Goal: Check status: Check status

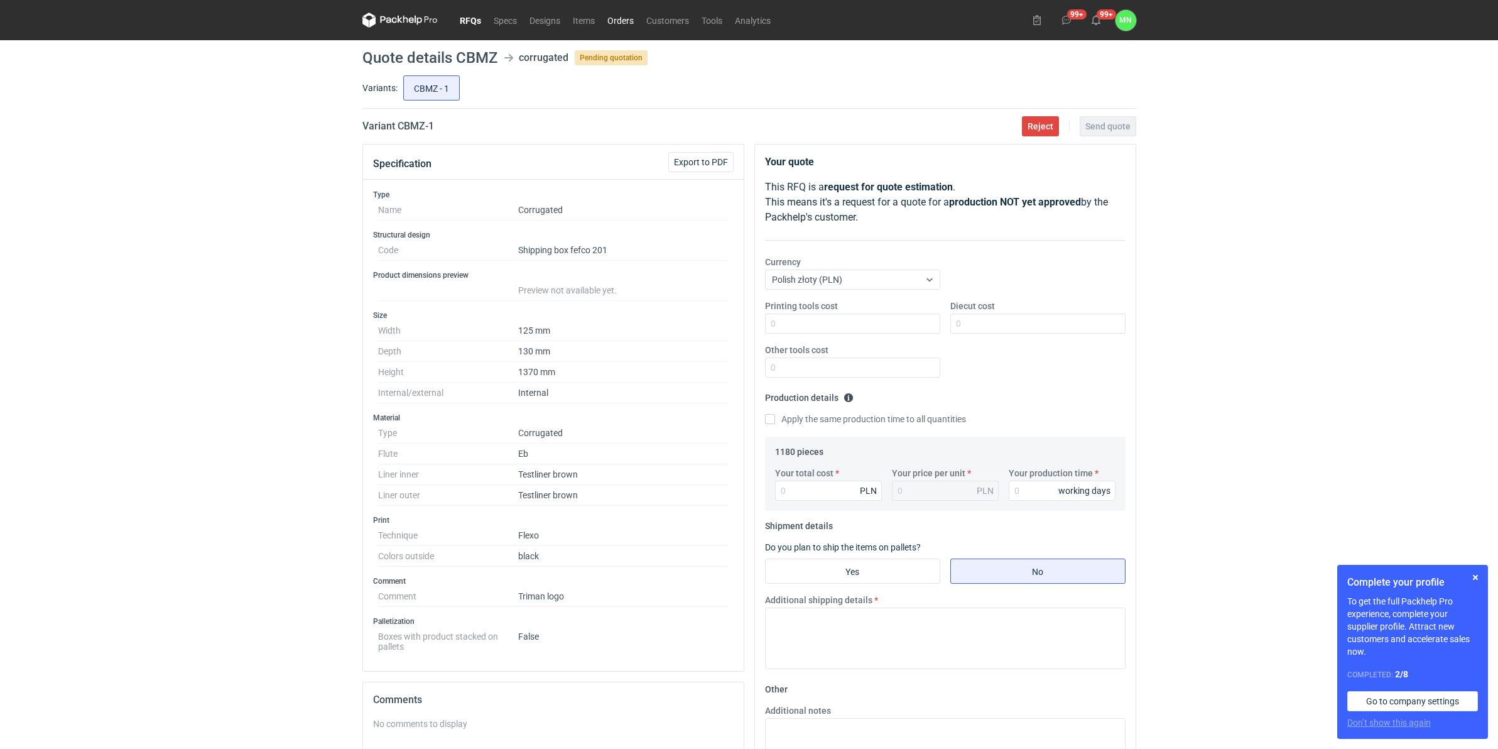
click at [625, 20] on link "Orders" at bounding box center [620, 20] width 39 height 15
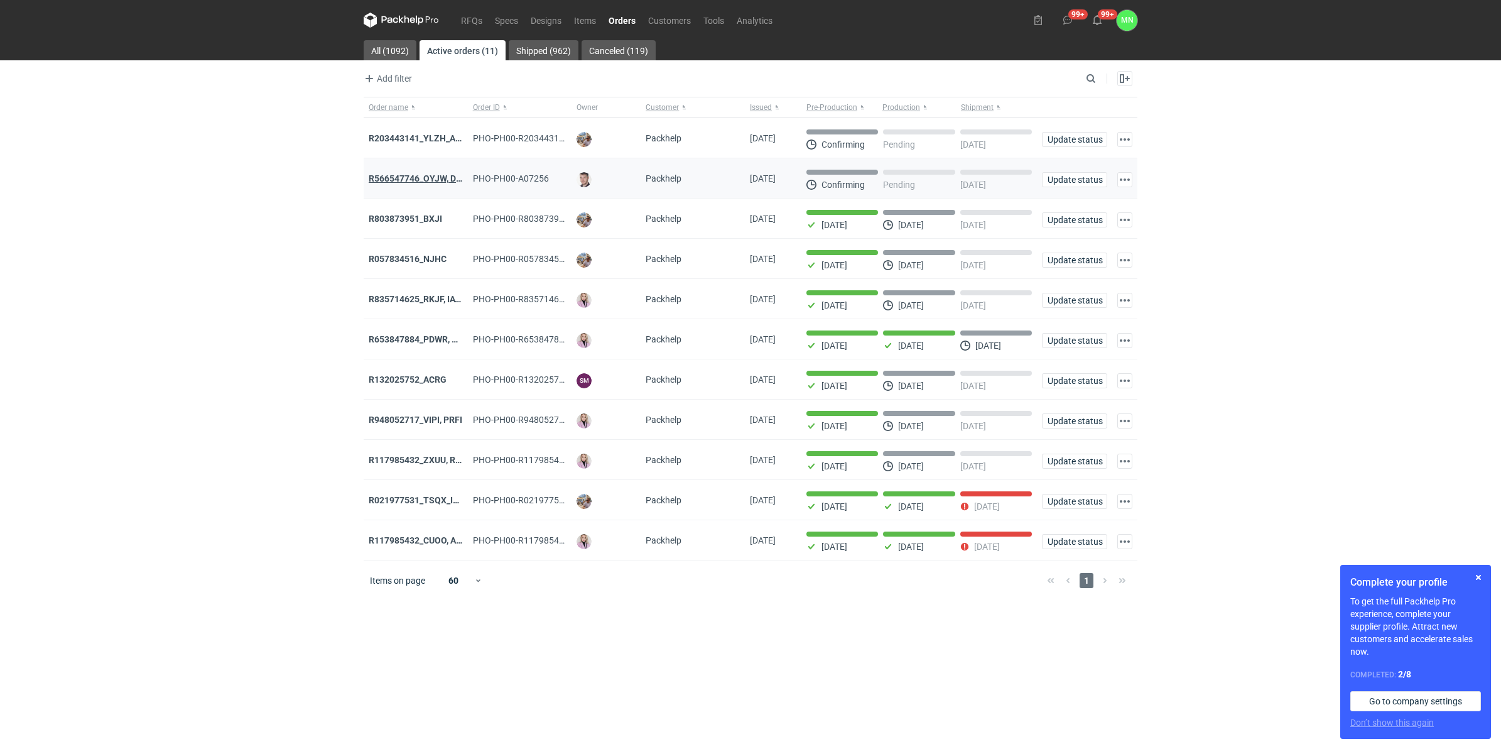
click at [428, 175] on strong "R566547746_OYJW, DJBN, [PERSON_NAME], [PERSON_NAME], OYBW, UUIL" at bounding box center [518, 178] width 298 height 10
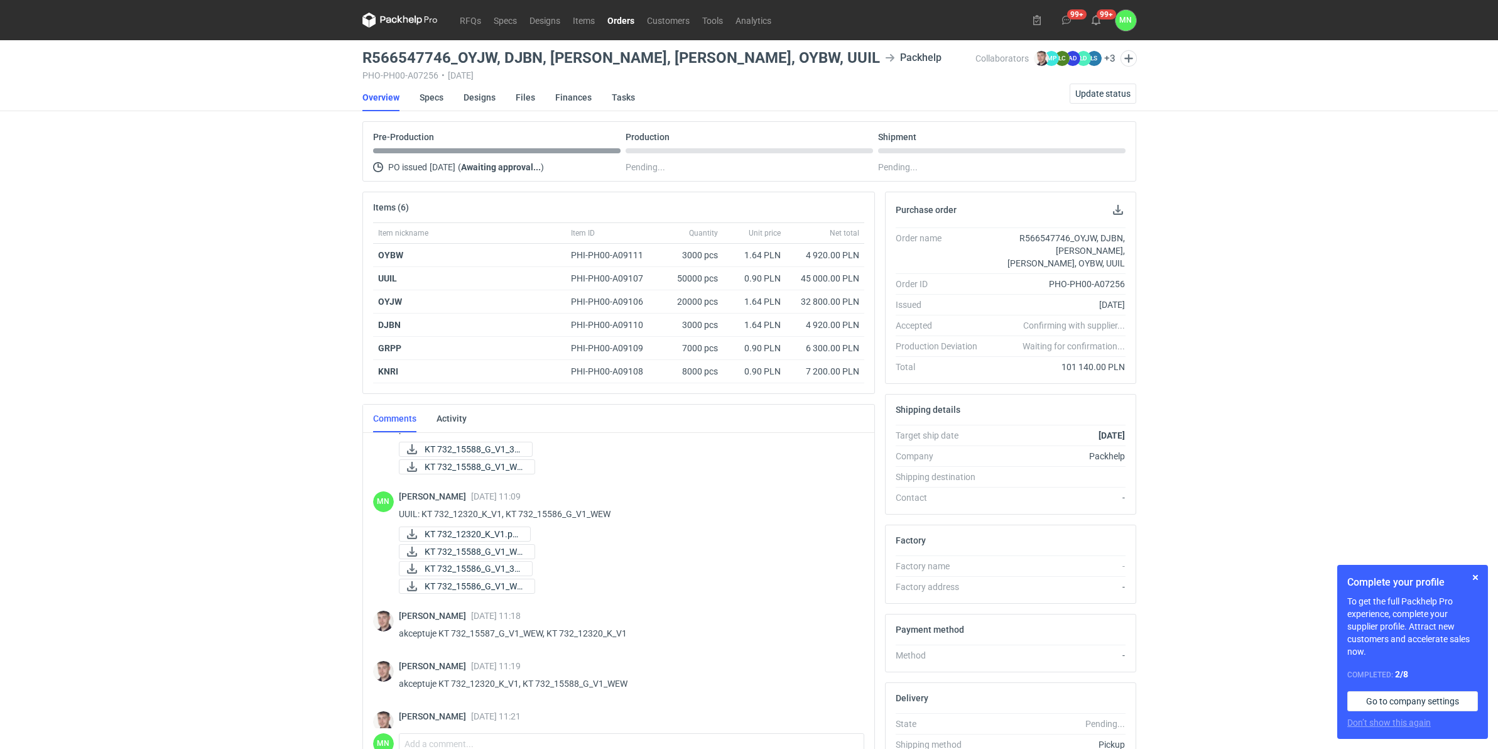
scroll to position [936, 0]
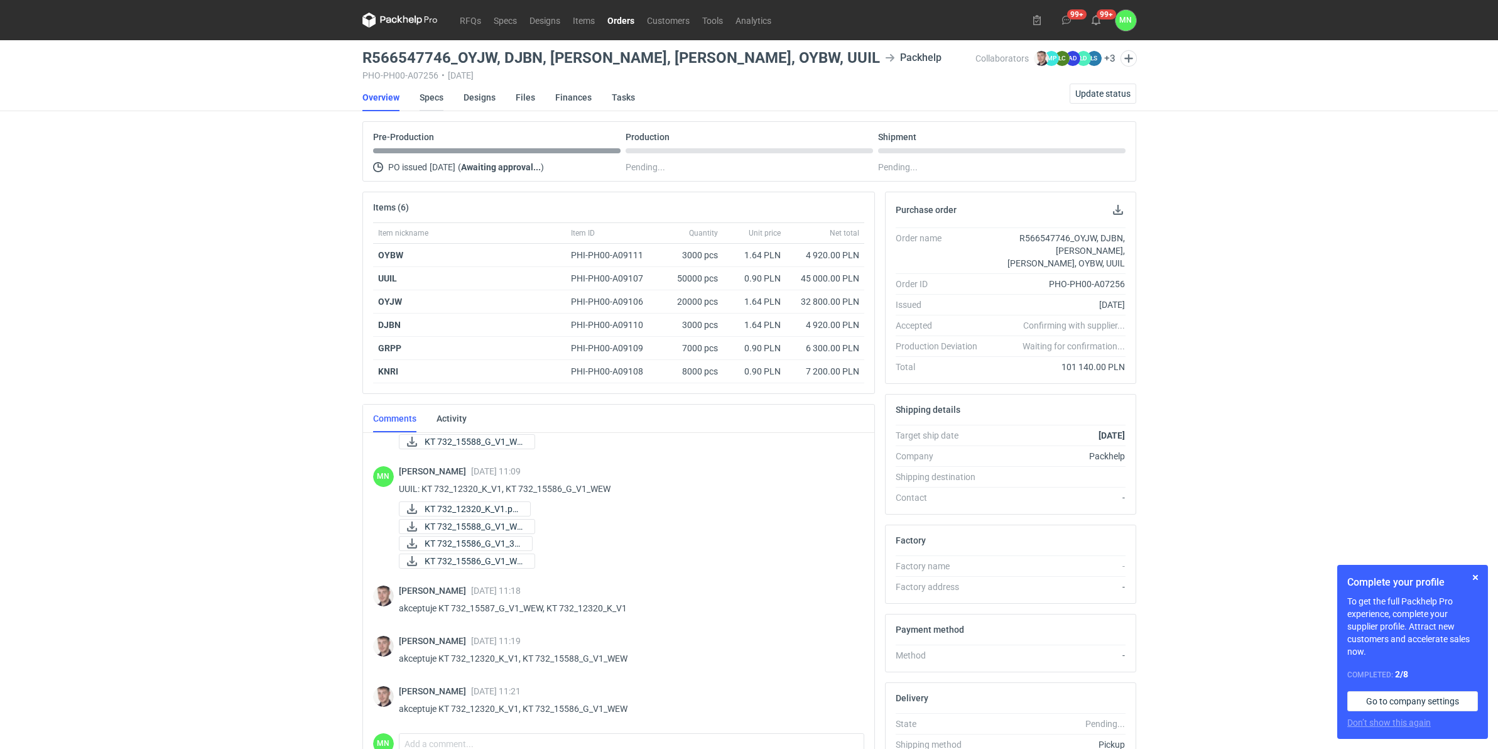
click at [436, 95] on link "Specs" at bounding box center [431, 98] width 24 height 28
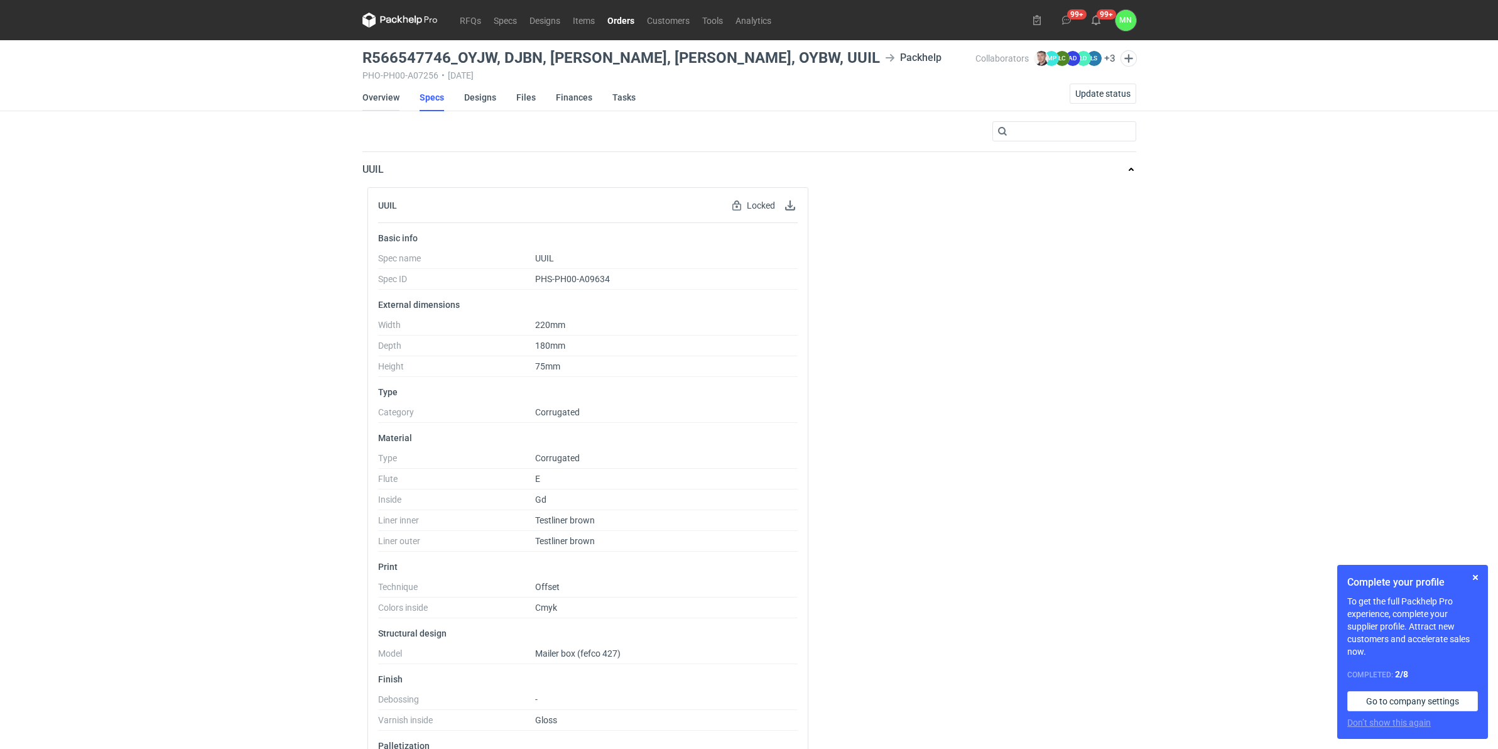
click at [387, 95] on link "Overview" at bounding box center [380, 98] width 37 height 28
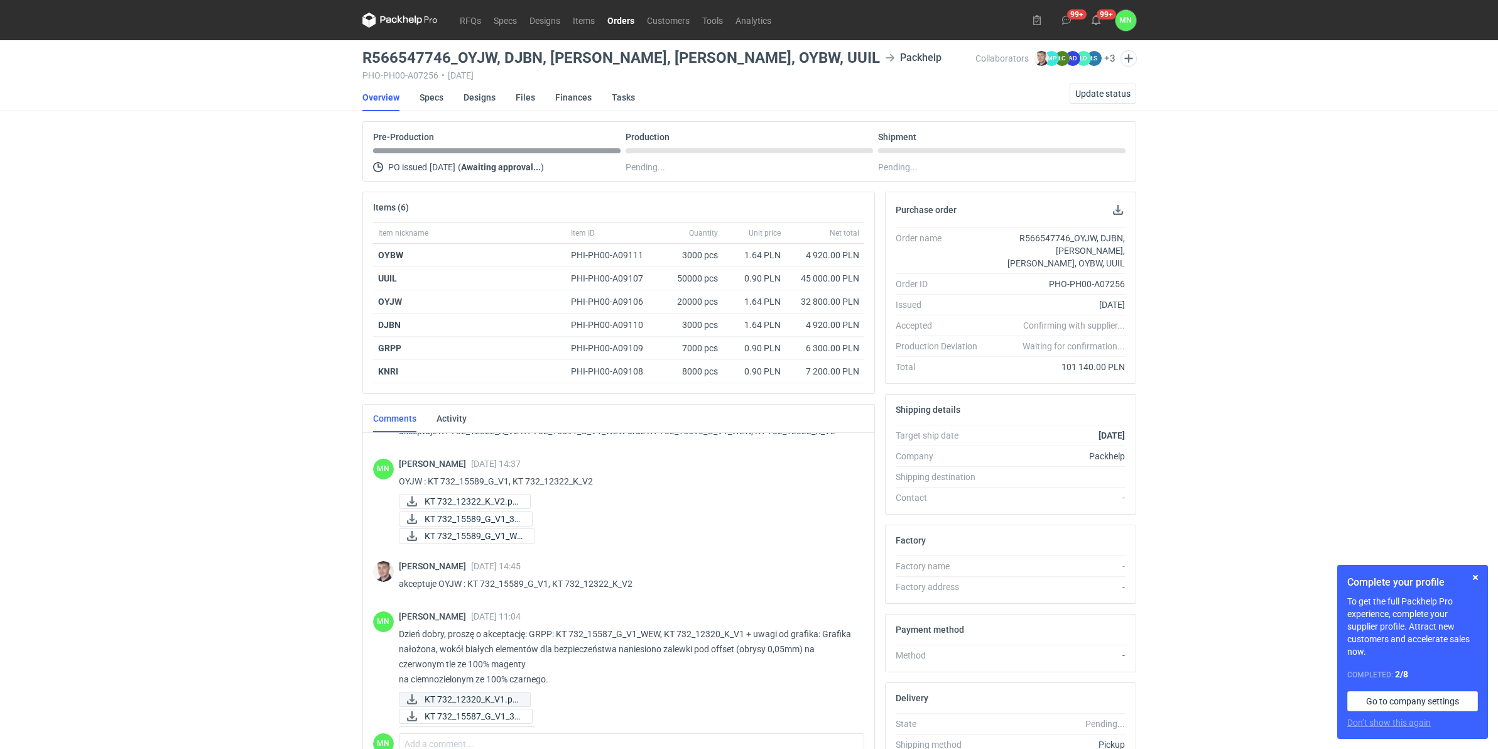
scroll to position [465, 0]
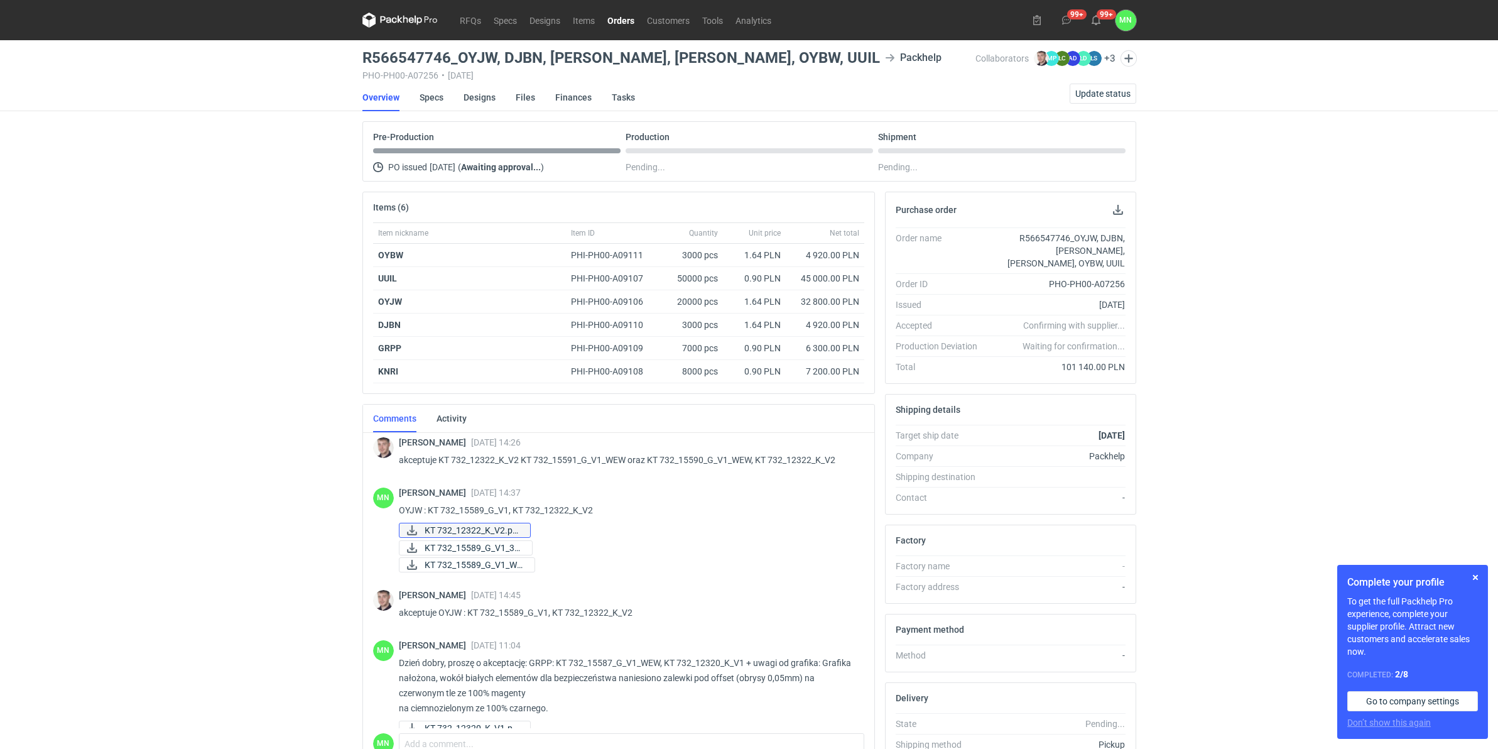
click at [484, 533] on span "KT 732_12322_K_V2.pd..." at bounding box center [471, 530] width 95 height 14
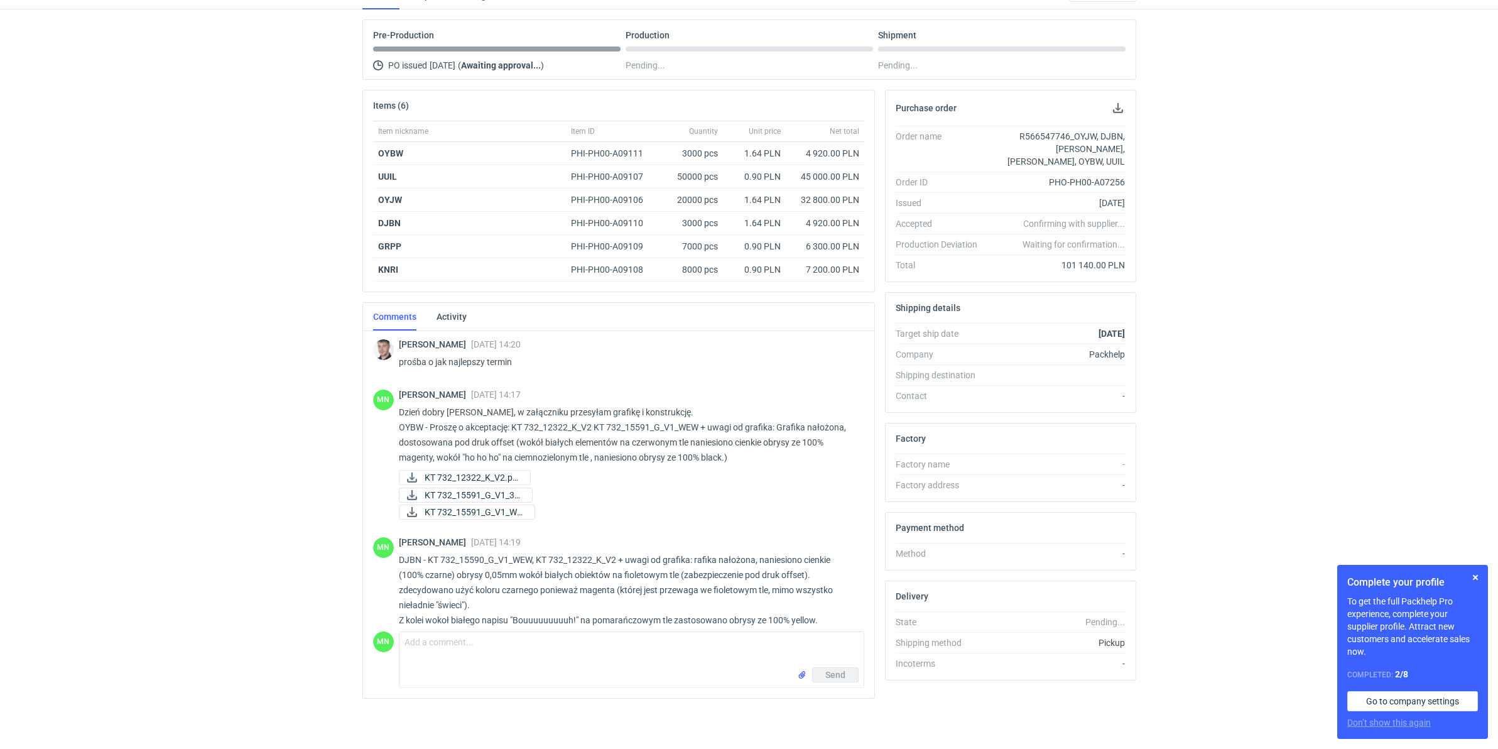
scroll to position [72, 0]
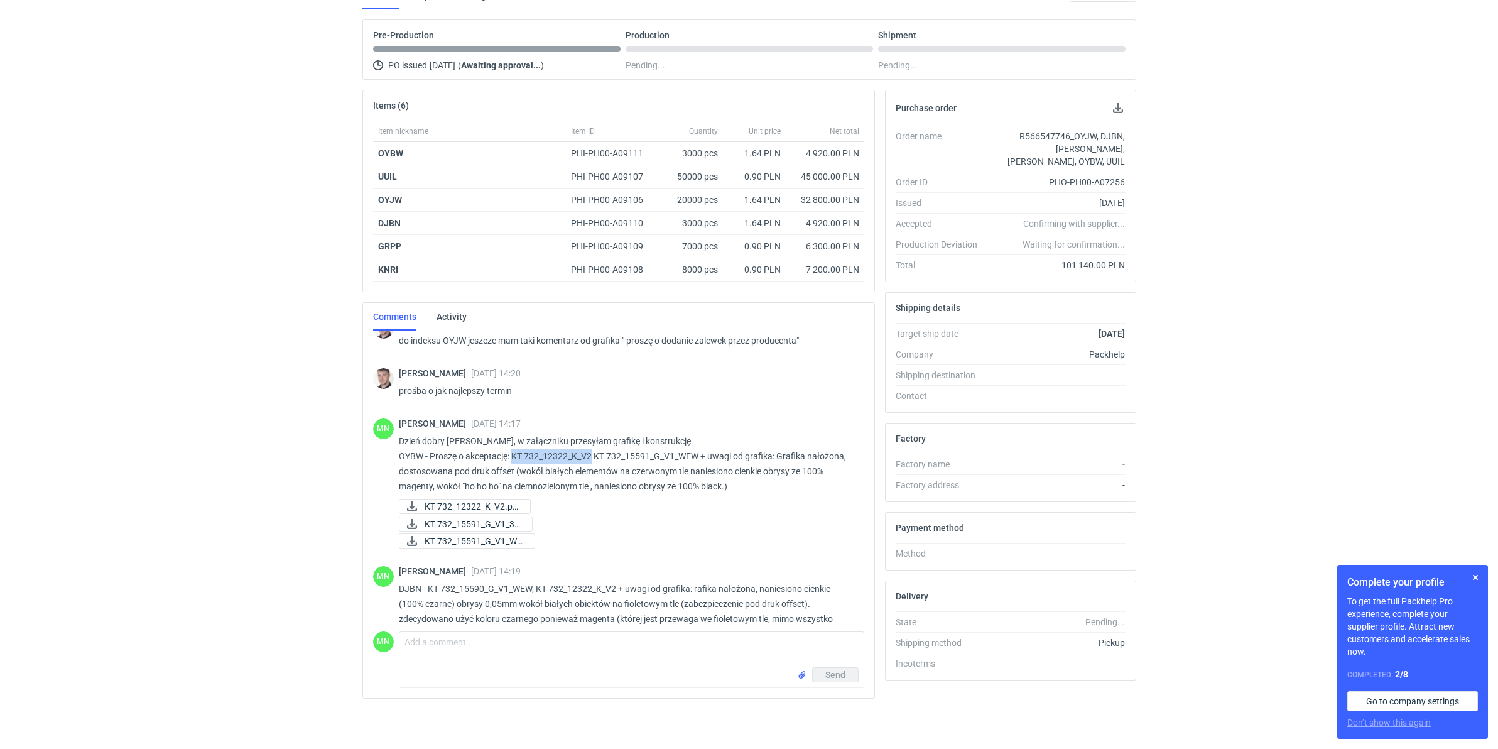
drag, startPoint x: 593, startPoint y: 452, endPoint x: 512, endPoint y: 449, distance: 81.1
click at [512, 449] on p "Dzień dobry Panie Macieju, w załączniku przesyłam grafikę i konstrukcję. OYBW -…" at bounding box center [626, 463] width 455 height 60
copy p "KT 732_12322_K_V2"
drag, startPoint x: 424, startPoint y: 454, endPoint x: 401, endPoint y: 454, distance: 23.2
click at [401, 454] on p "Dzień dobry Panie Macieju, w załączniku przesyłam grafikę i konstrukcję. OYBW -…" at bounding box center [626, 463] width 455 height 60
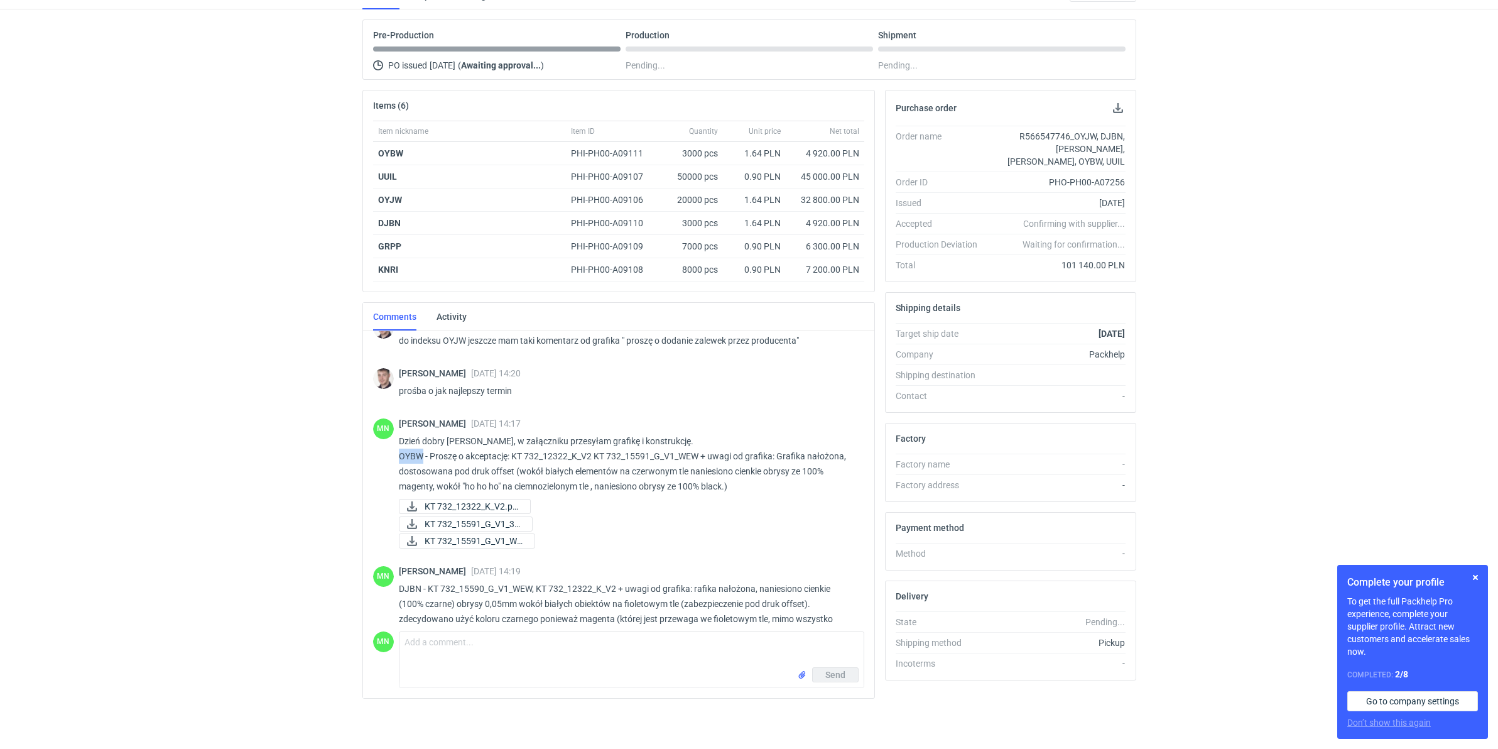
copy p "OYBW"
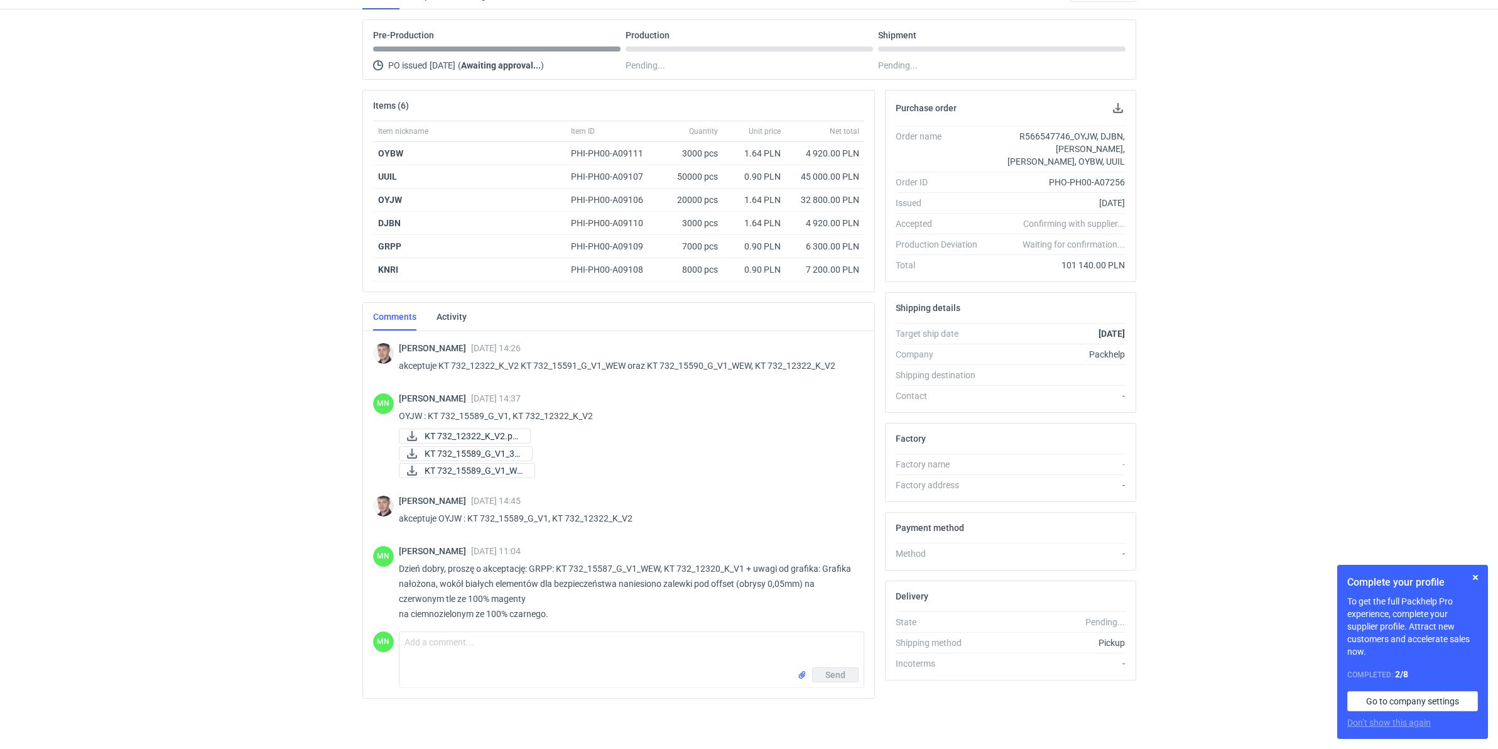
scroll to position [465, 0]
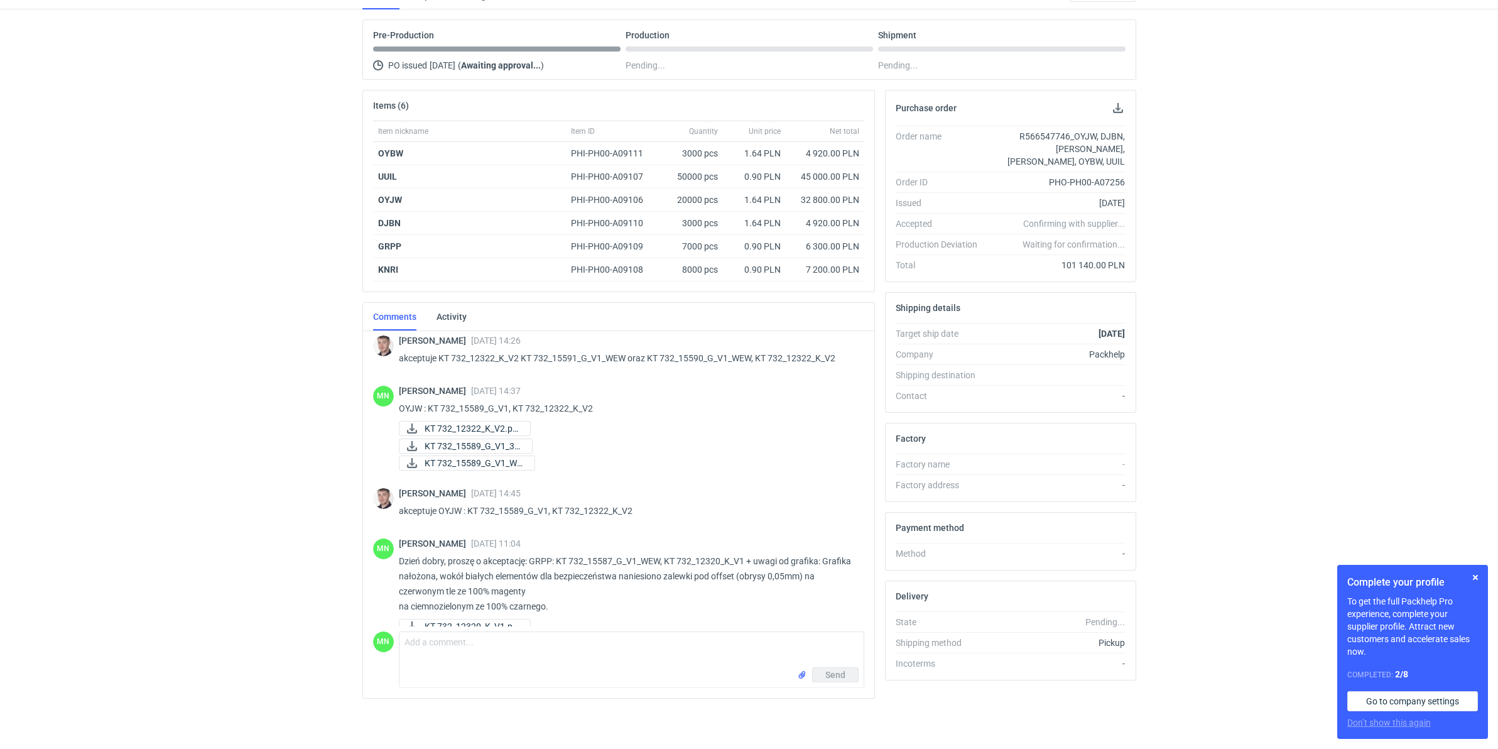
click at [408, 403] on p "OYJW : KT 732_15589_G_V1, KT 732_12322_K_V2" at bounding box center [626, 408] width 455 height 15
copy p "OYJW"
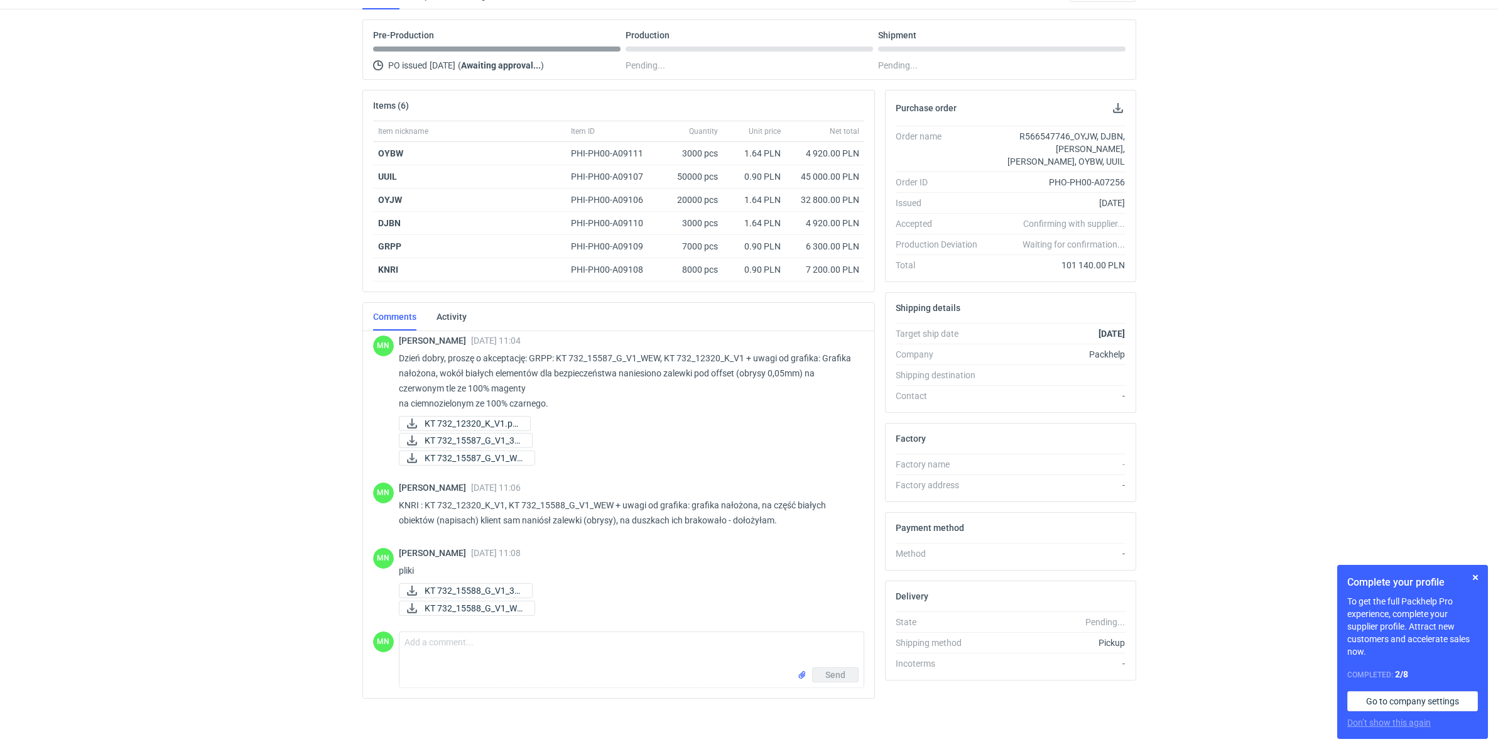
scroll to position [700, 0]
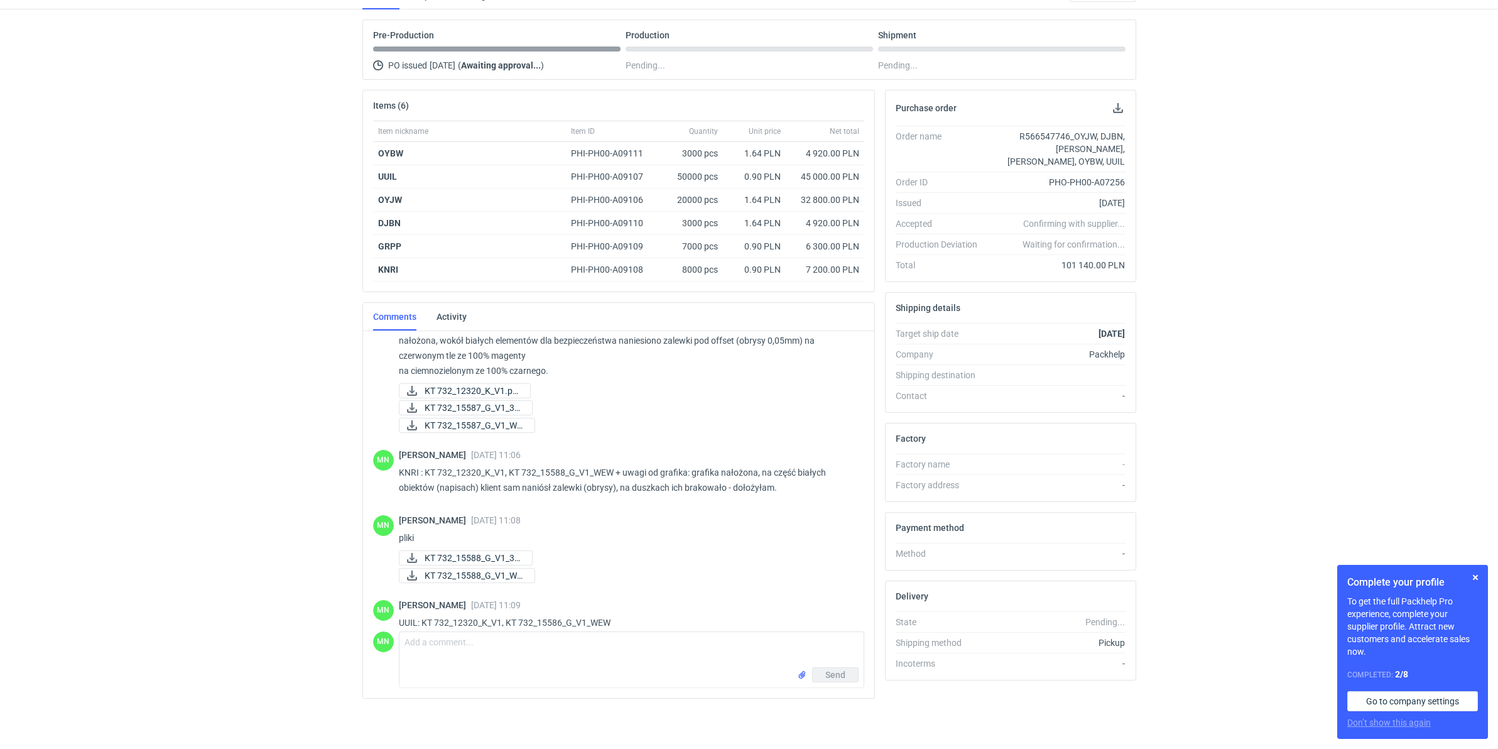
click at [409, 472] on p "KNRI : KT 732_12320_K_V1, KT 732_15588_G_V1_WEW + uwagi od grafika: grafika nał…" at bounding box center [626, 480] width 455 height 30
copy p "KNRI"
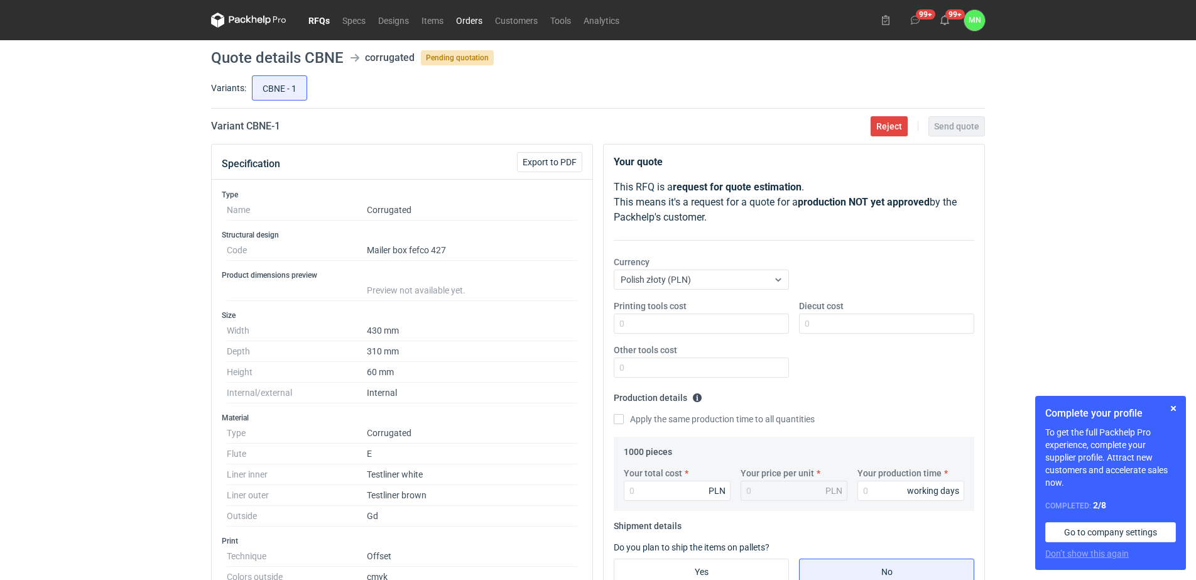
click at [473, 21] on link "Orders" at bounding box center [469, 20] width 39 height 15
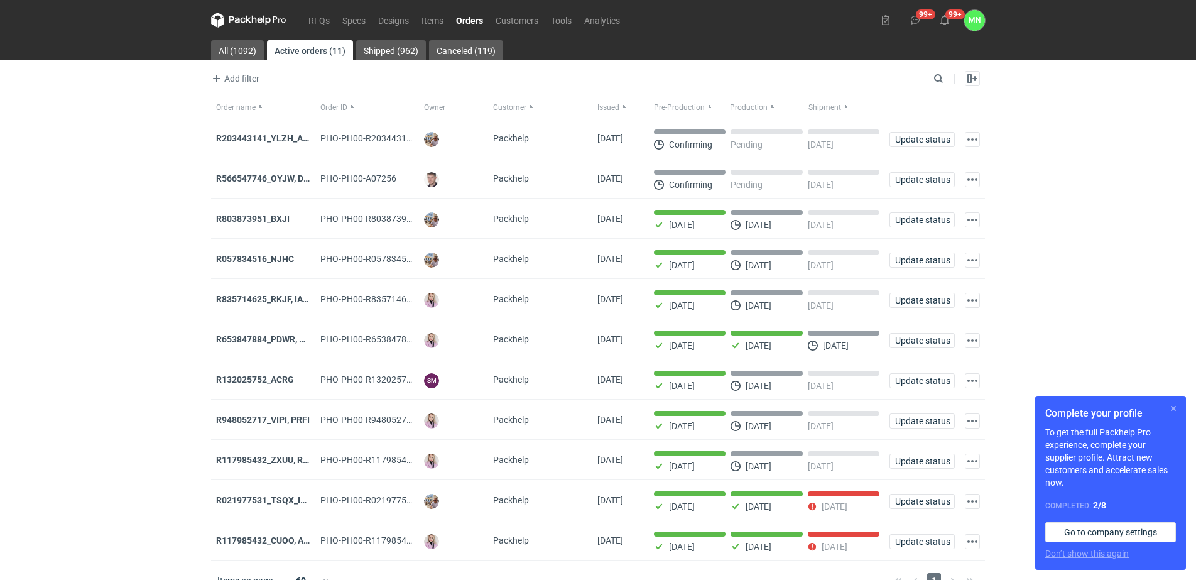
click at [1176, 405] on button "button" at bounding box center [1172, 408] width 15 height 15
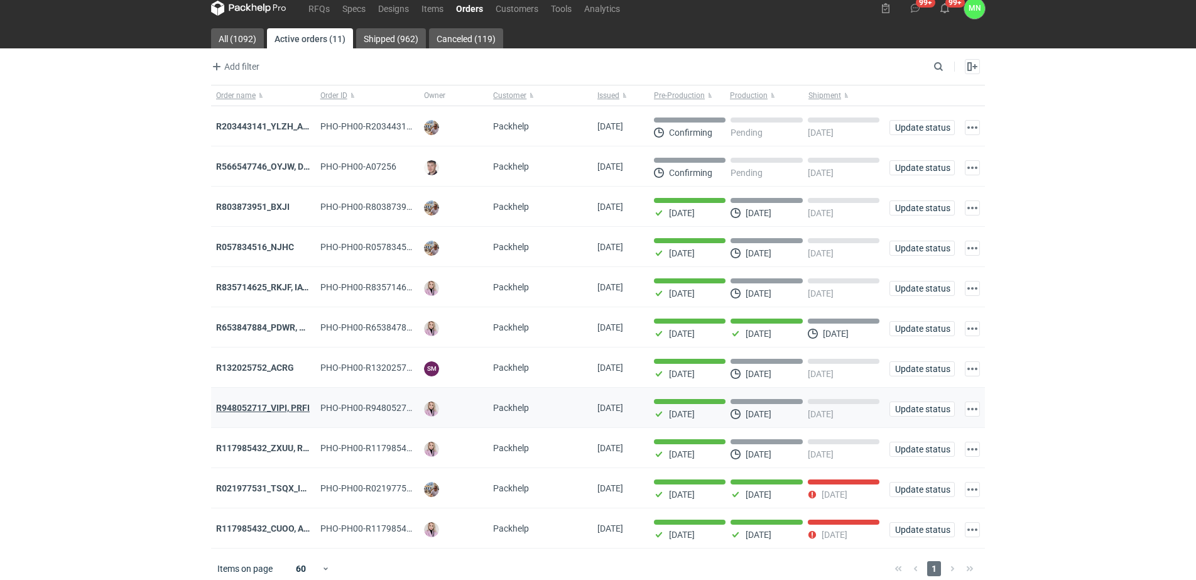
scroll to position [28, 0]
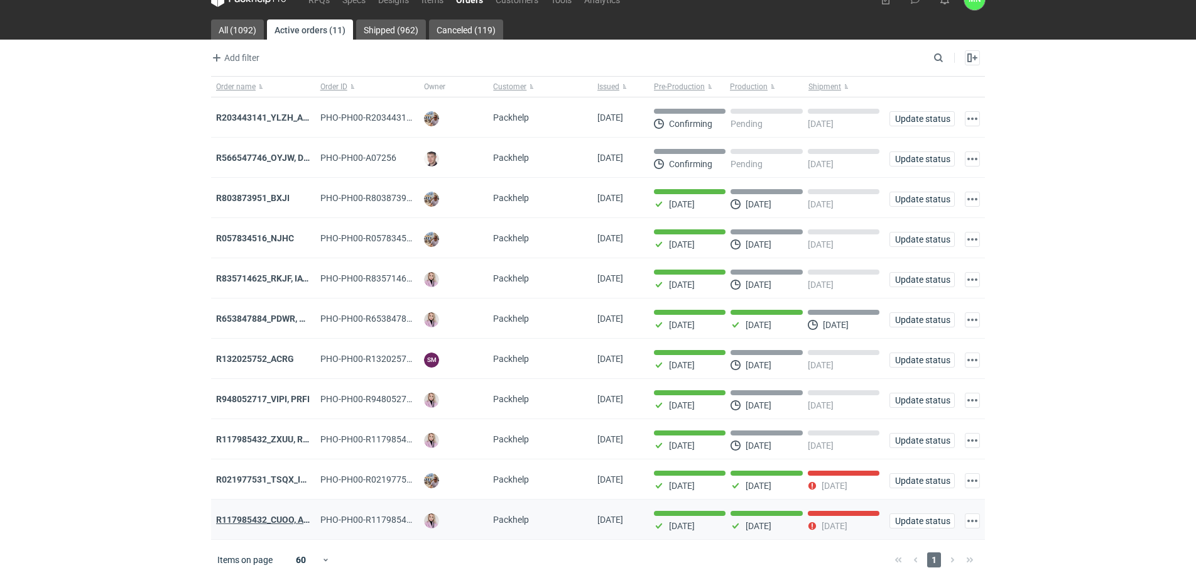
click at [276, 521] on strong "R117985432_CUOO, AZGB, OQAV" at bounding box center [282, 519] width 132 height 10
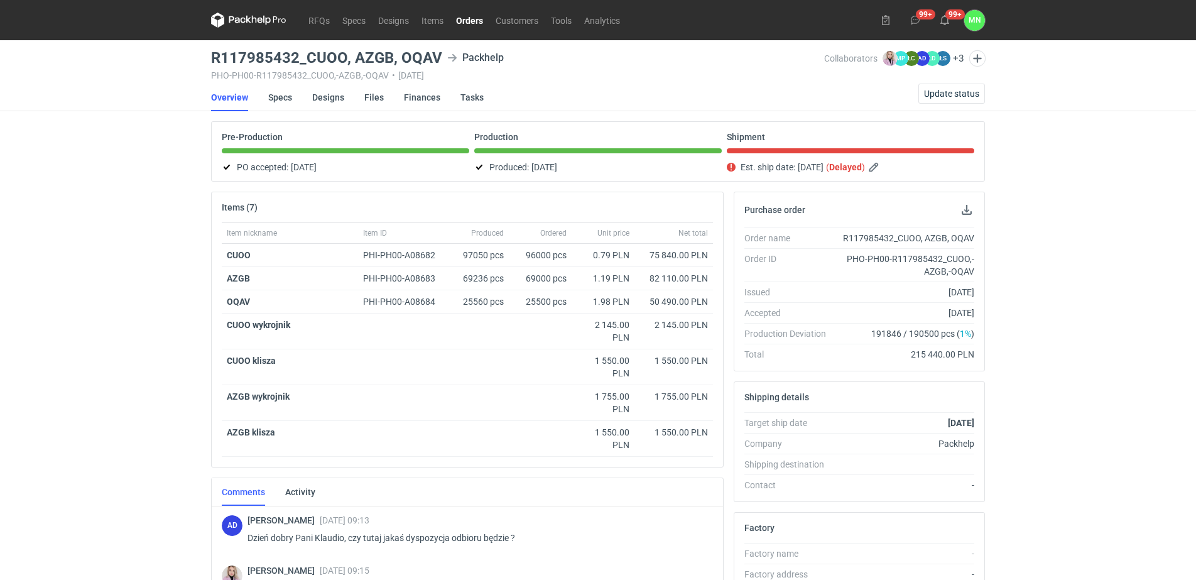
click at [474, 19] on link "Orders" at bounding box center [470, 20] width 40 height 15
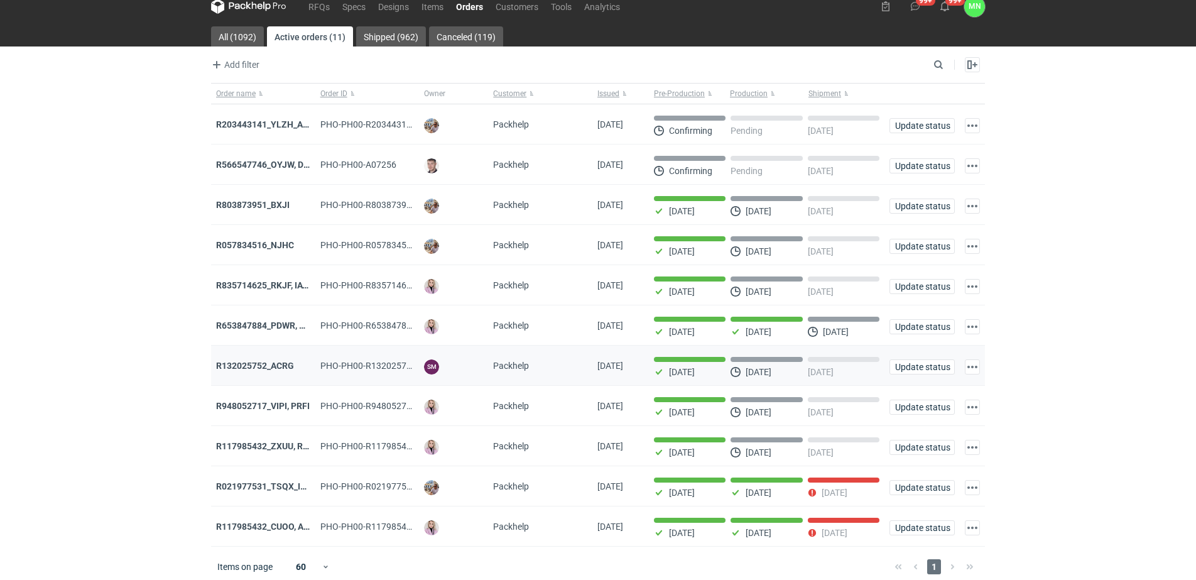
scroll to position [28, 0]
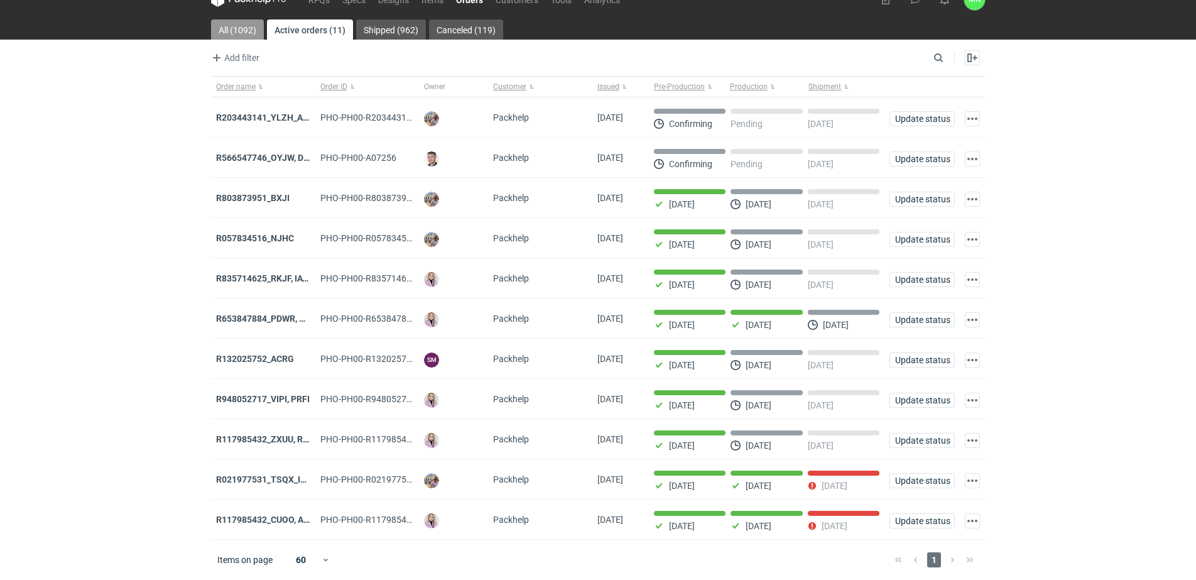
click at [241, 24] on link "All (1092)" at bounding box center [237, 29] width 53 height 20
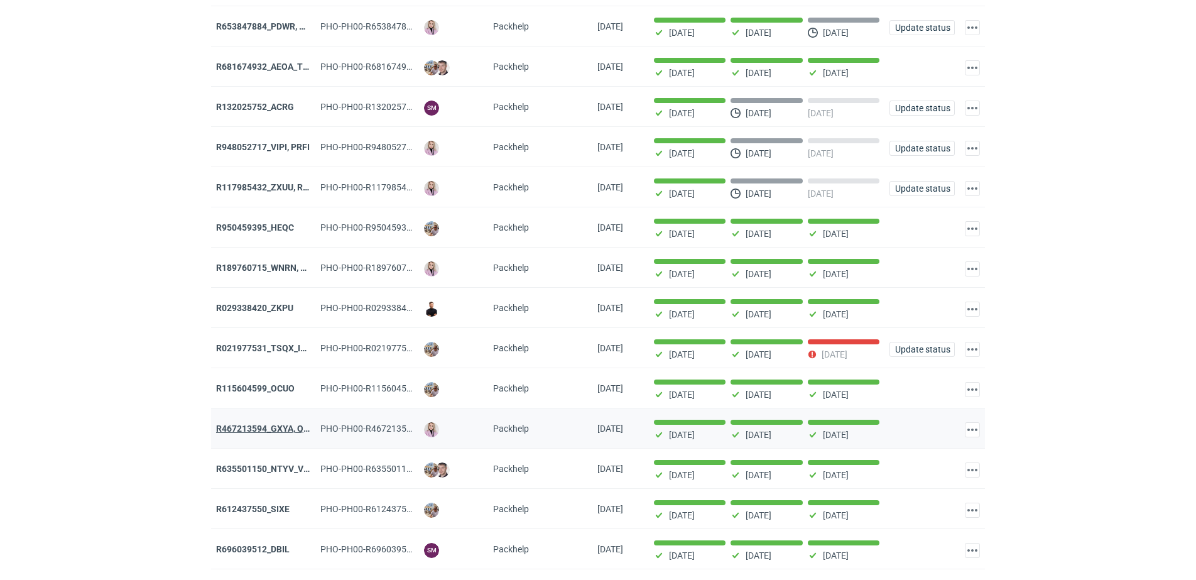
scroll to position [314, 0]
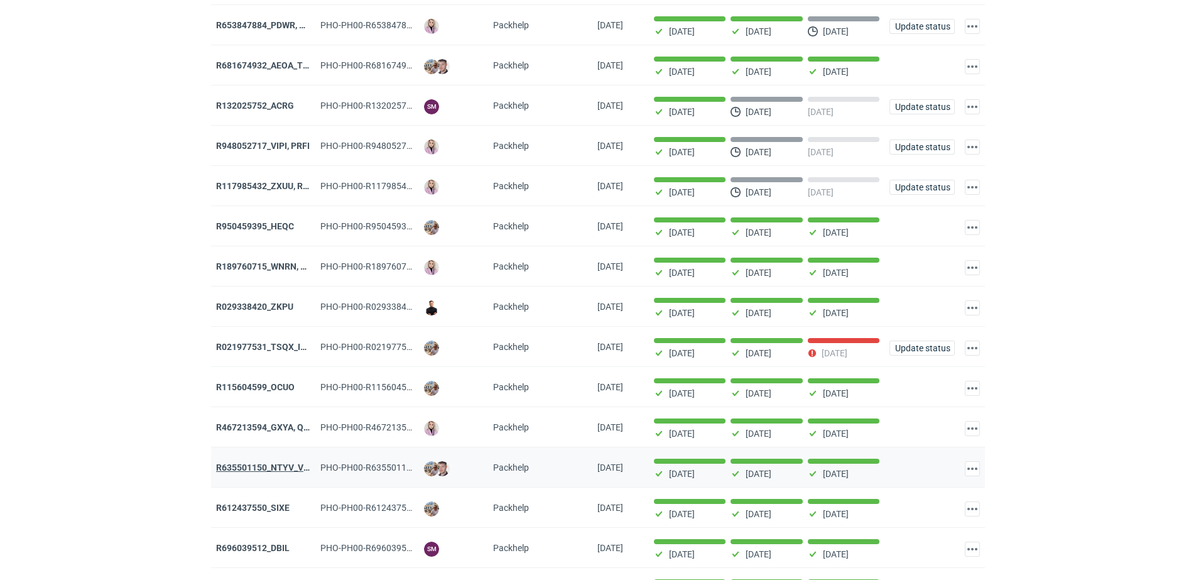
click at [274, 472] on strong "R635501150_NTYV_VNSV" at bounding box center [268, 467] width 105 height 10
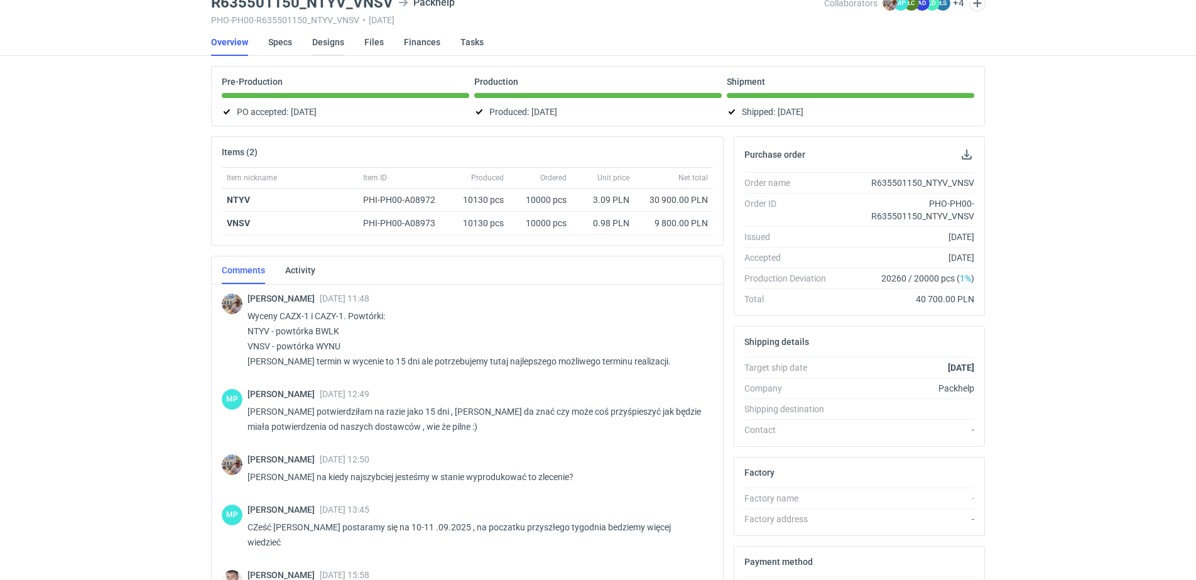
click at [326, 43] on link "Designs" at bounding box center [328, 42] width 32 height 28
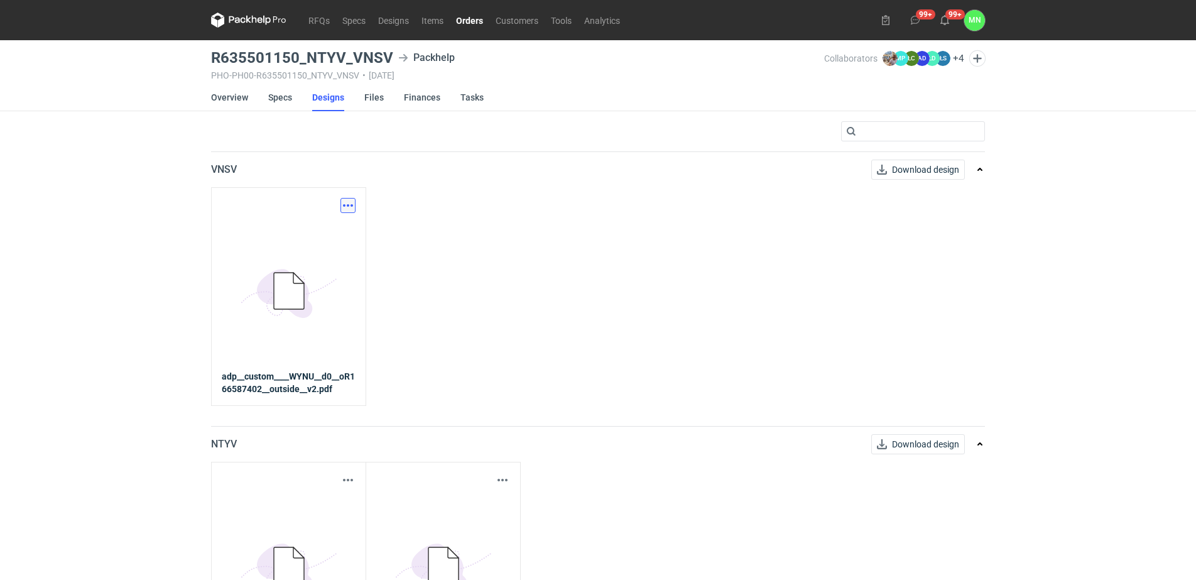
click at [347, 206] on button "button" at bounding box center [347, 205] width 15 height 15
click at [349, 233] on link "Download design part" at bounding box center [293, 233] width 116 height 20
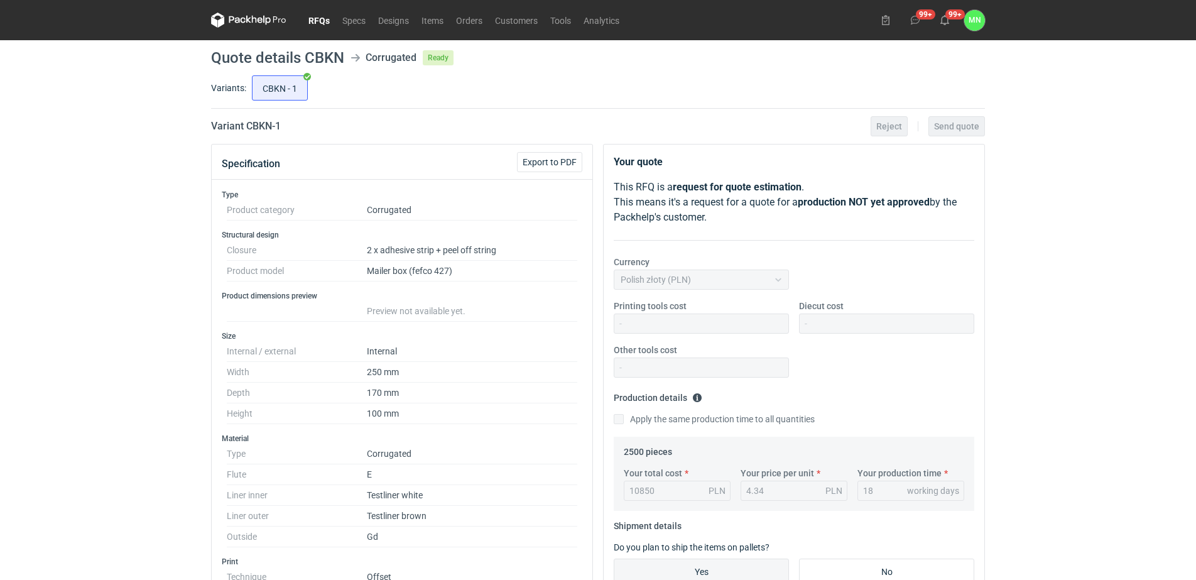
scroll to position [78, 0]
